Goal: Task Accomplishment & Management: Complete application form

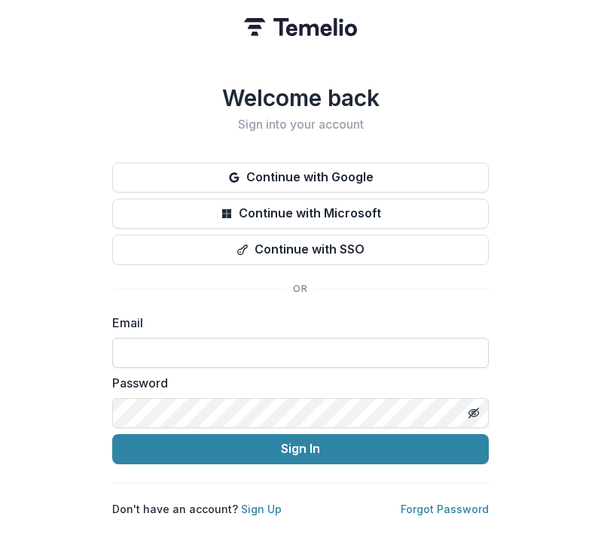
click at [167, 352] on input at bounding box center [300, 353] width 376 height 30
type input "**********"
click at [481, 409] on button "Toggle password visibility" at bounding box center [473, 413] width 24 height 24
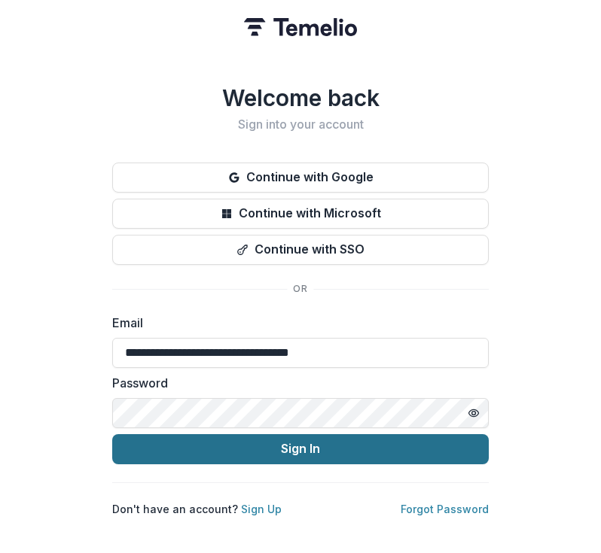
click at [189, 437] on button "Sign In" at bounding box center [300, 449] width 376 height 30
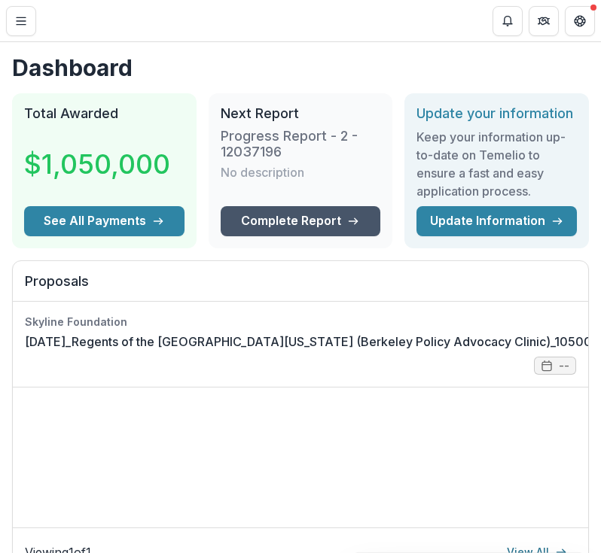
click at [308, 216] on link "Complete Report" at bounding box center [301, 221] width 160 height 30
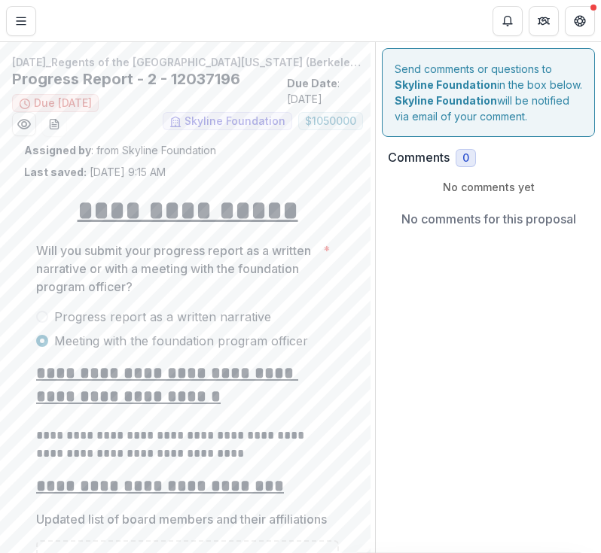
click at [99, 314] on span "Progress report as a written narrative" at bounding box center [162, 317] width 217 height 18
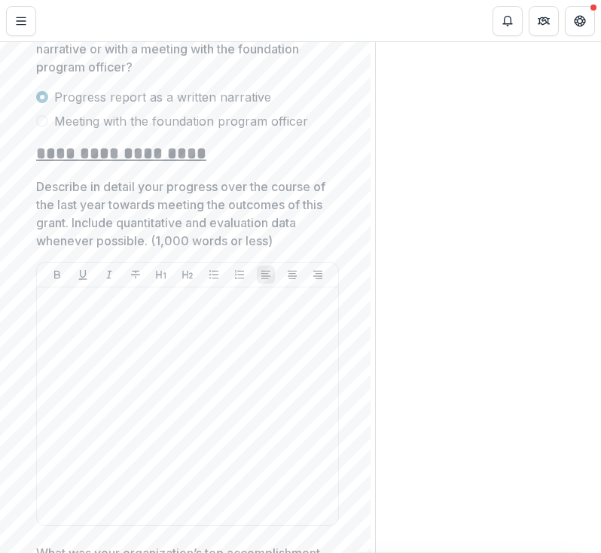
scroll to position [251, 0]
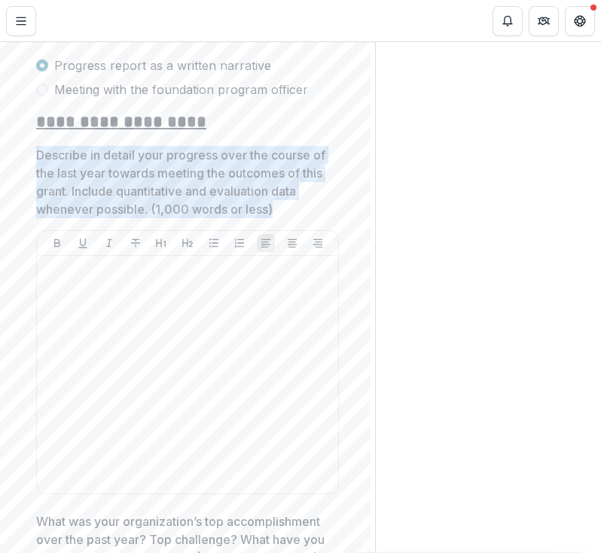
drag, startPoint x: 305, startPoint y: 211, endPoint x: 11, endPoint y: 157, distance: 299.2
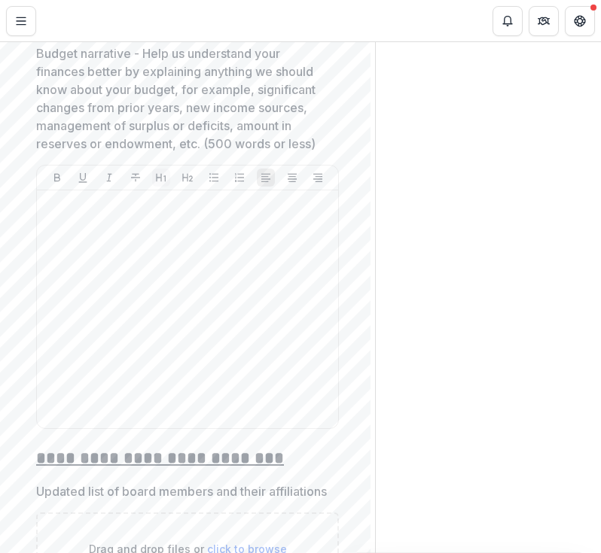
scroll to position [1804, 0]
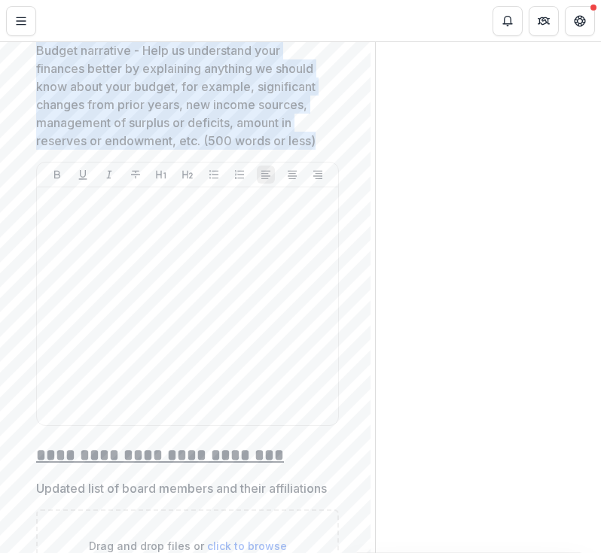
drag, startPoint x: 323, startPoint y: 163, endPoint x: 34, endPoint y: 68, distance: 304.2
copy p "Budget narrative - Help us understand your finances better by explaining anythi…"
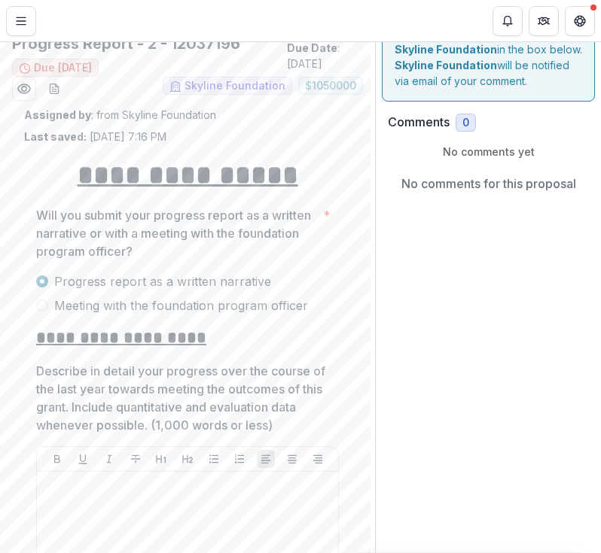
scroll to position [42, 0]
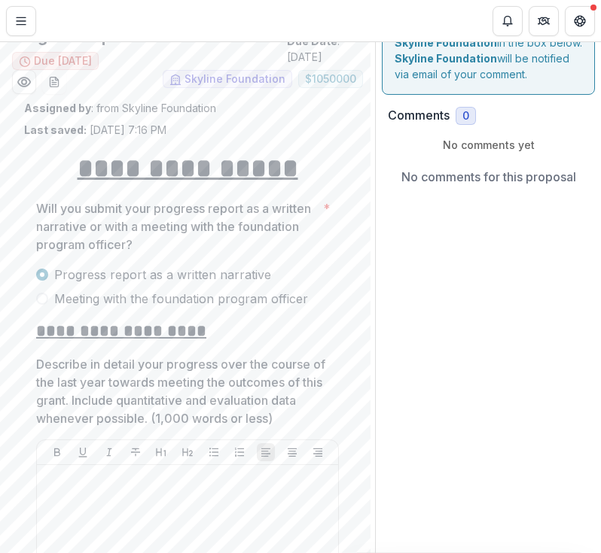
click at [177, 303] on span "Meeting with the foundation program officer" at bounding box center [181, 299] width 254 height 18
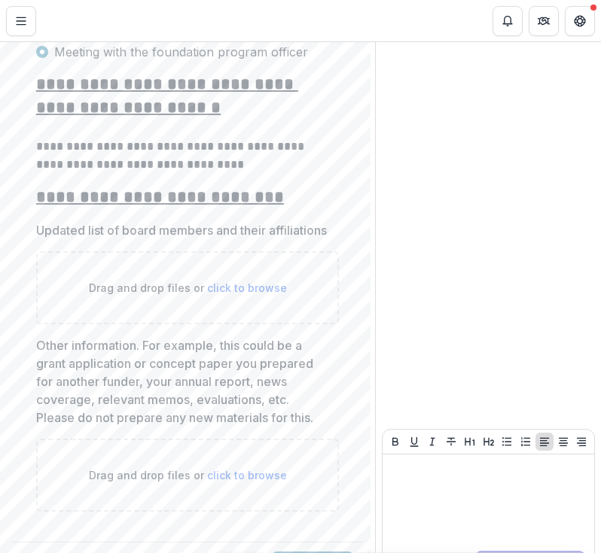
scroll to position [367, 0]
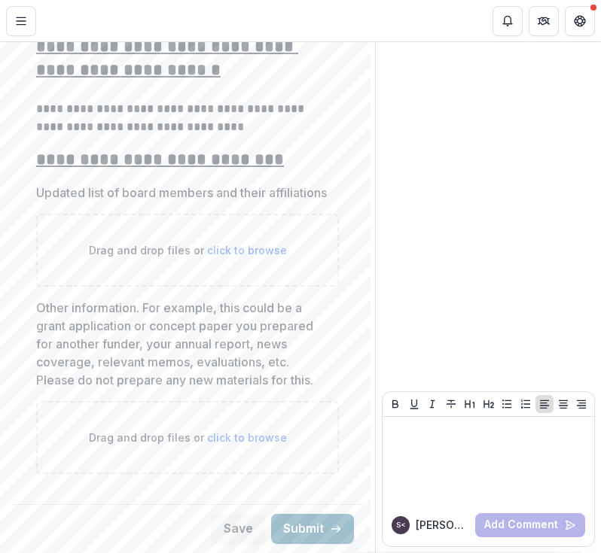
click at [319, 532] on button "Submit" at bounding box center [312, 529] width 83 height 30
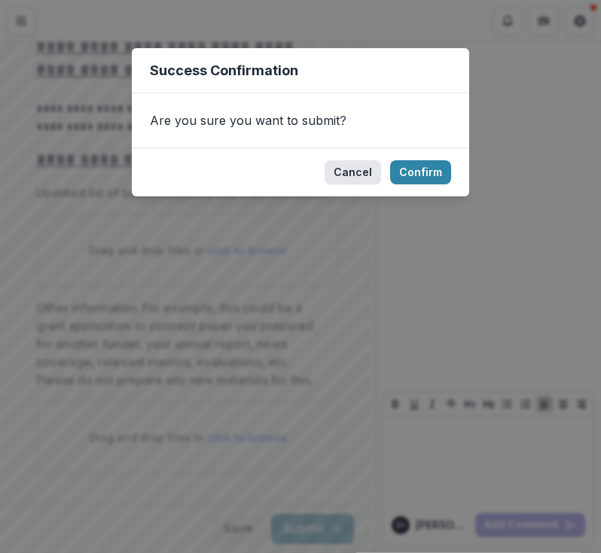
click at [363, 171] on button "Cancel" at bounding box center [352, 172] width 56 height 24
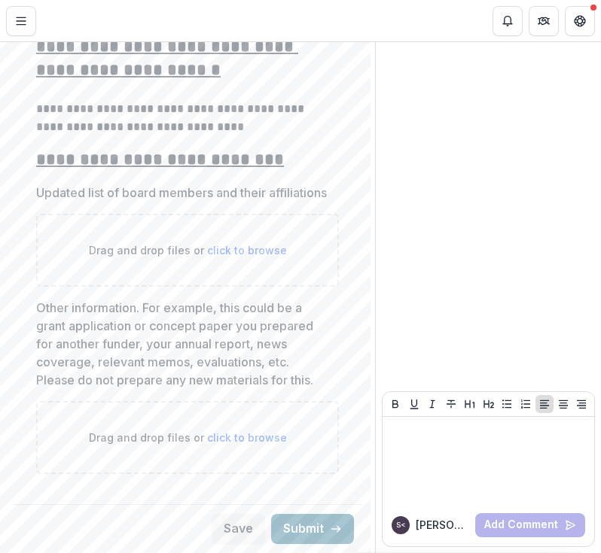
click at [304, 525] on button "Submit" at bounding box center [312, 529] width 83 height 30
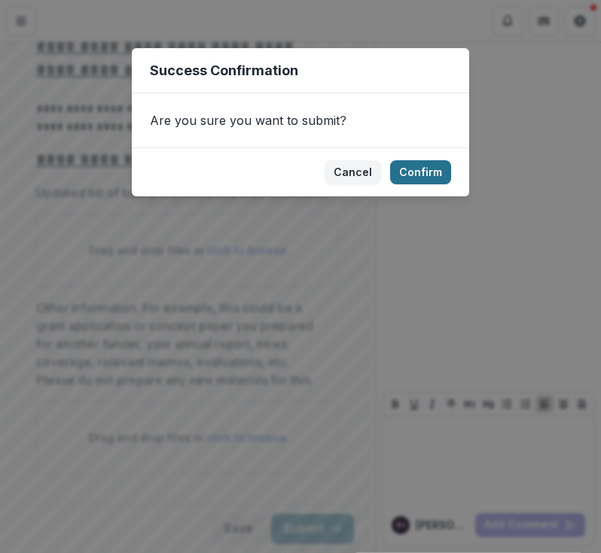
click at [423, 174] on button "Confirm" at bounding box center [420, 172] width 61 height 24
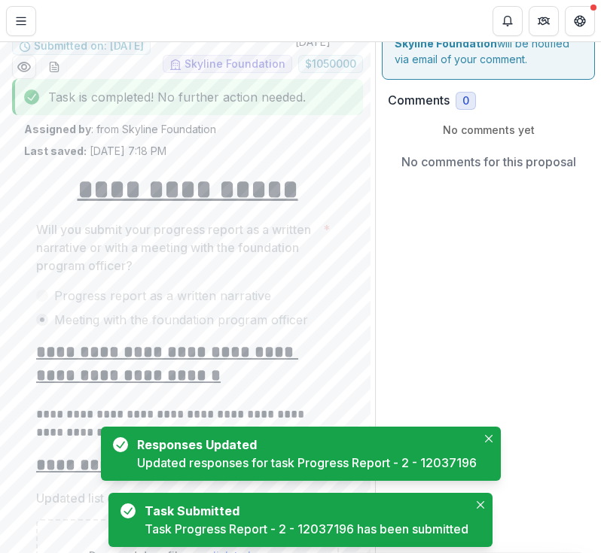
scroll to position [0, 0]
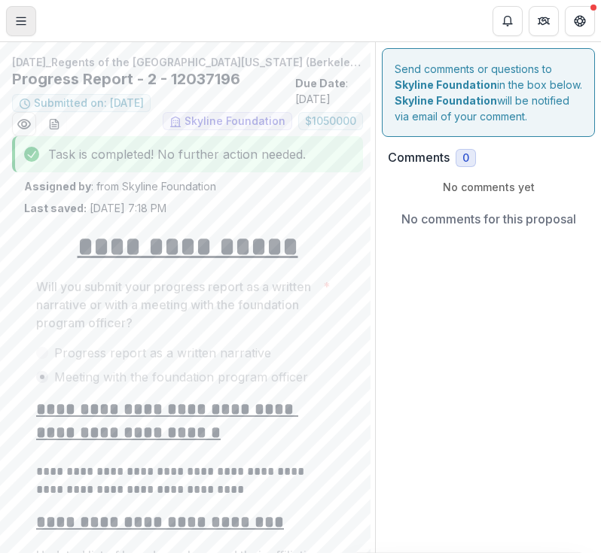
click at [23, 22] on icon "Toggle Menu" at bounding box center [21, 21] width 12 height 12
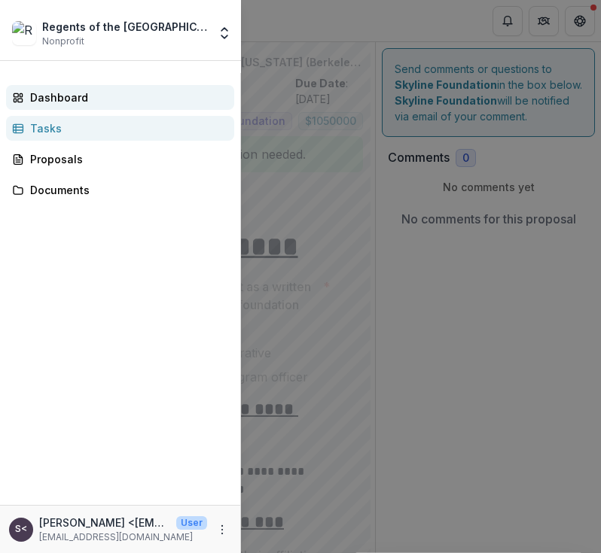
click at [42, 91] on div "Dashboard" at bounding box center [126, 98] width 192 height 16
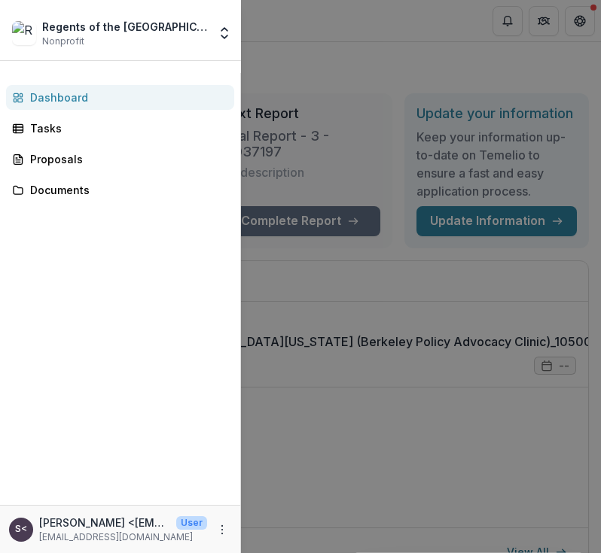
click at [67, 102] on div "Dashboard" at bounding box center [126, 98] width 192 height 16
click at [297, 58] on div "Regents of the [GEOGRAPHIC_DATA][US_STATE] Nonprofit Team Settings Settings Das…" at bounding box center [300, 276] width 601 height 553
